Goal: Find specific page/section: Find specific page/section

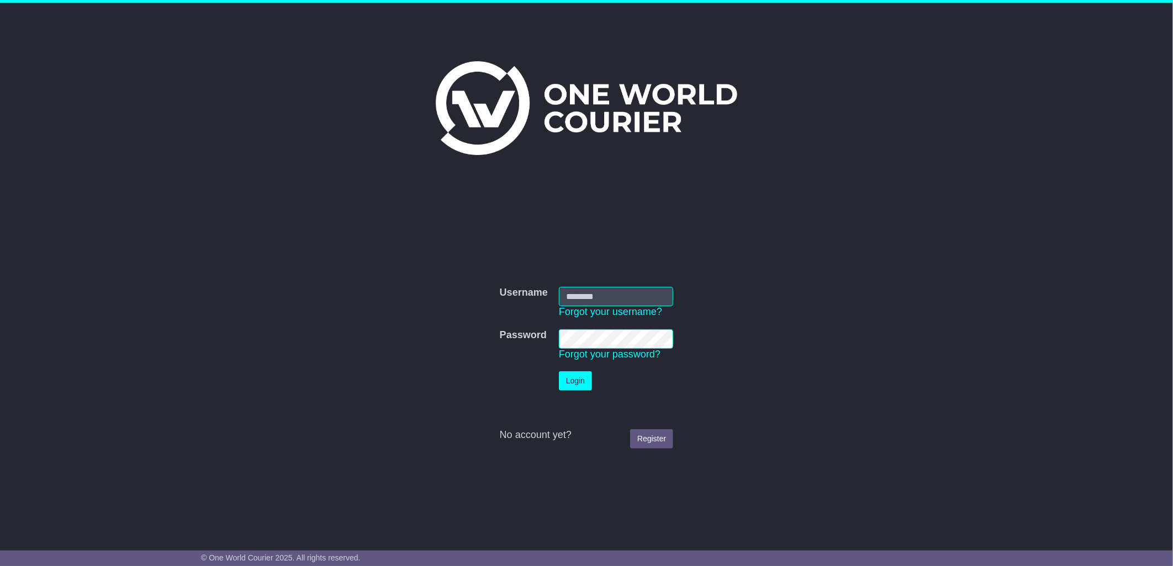
type input "****"
click at [574, 379] on button "Login" at bounding box center [575, 381] width 33 height 19
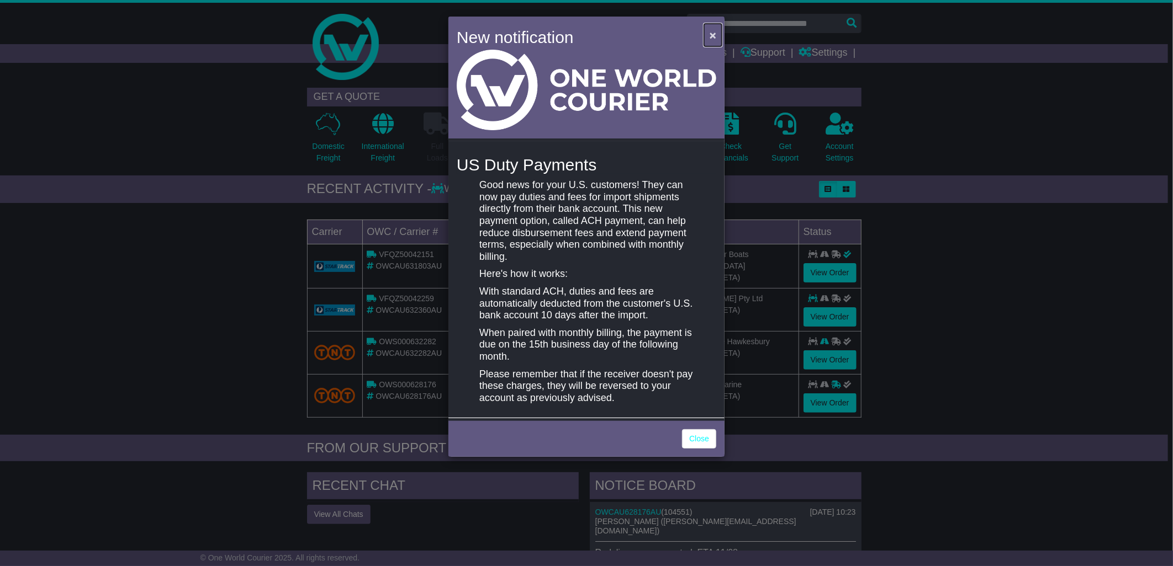
click at [715, 34] on span "×" at bounding box center [712, 35] width 7 height 13
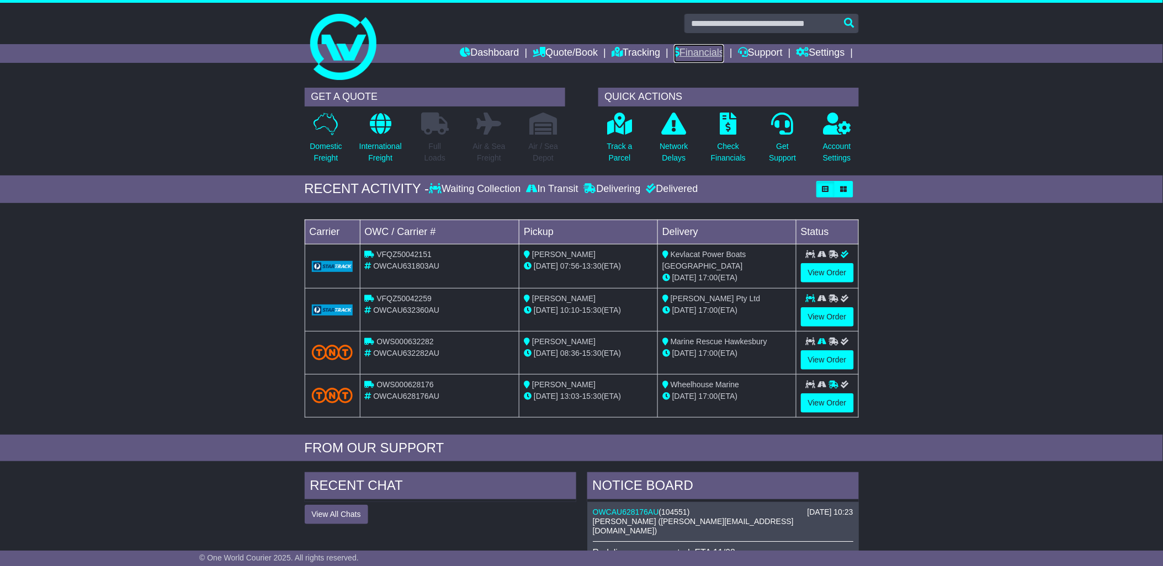
click at [687, 49] on link "Financials" at bounding box center [699, 53] width 50 height 19
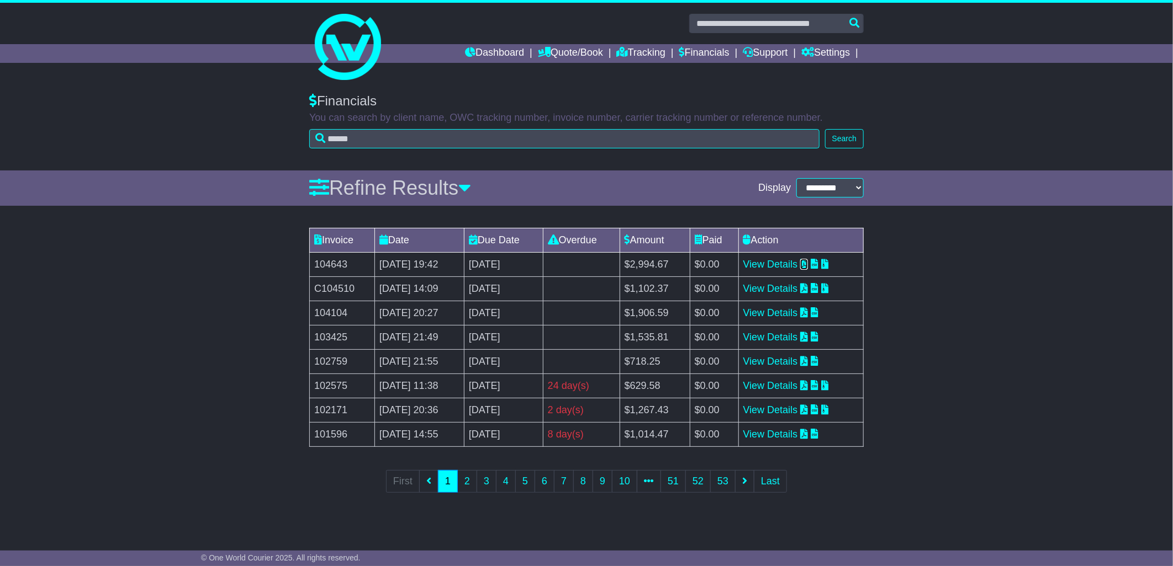
click at [808, 263] on icon at bounding box center [804, 264] width 8 height 10
click at [1044, 393] on div "Invoice Date Due Date Overdue Amount Paid Action 104643 07 Aug 2025 19:42 6th S…" at bounding box center [586, 367] width 1173 height 291
click at [808, 264] on icon at bounding box center [804, 264] width 8 height 10
click at [768, 261] on link "View Details" at bounding box center [770, 264] width 55 height 11
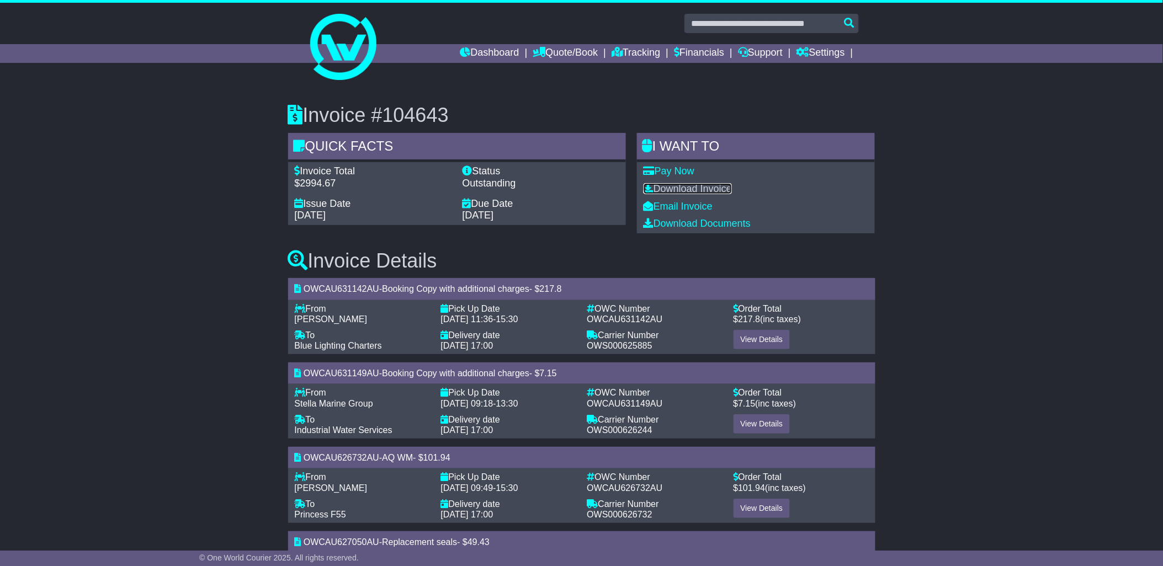
drag, startPoint x: 682, startPoint y: 188, endPoint x: 707, endPoint y: 183, distance: 25.2
click at [682, 188] on link "Download Invoice" at bounding box center [688, 188] width 88 height 11
